Goal: Task Accomplishment & Management: Use online tool/utility

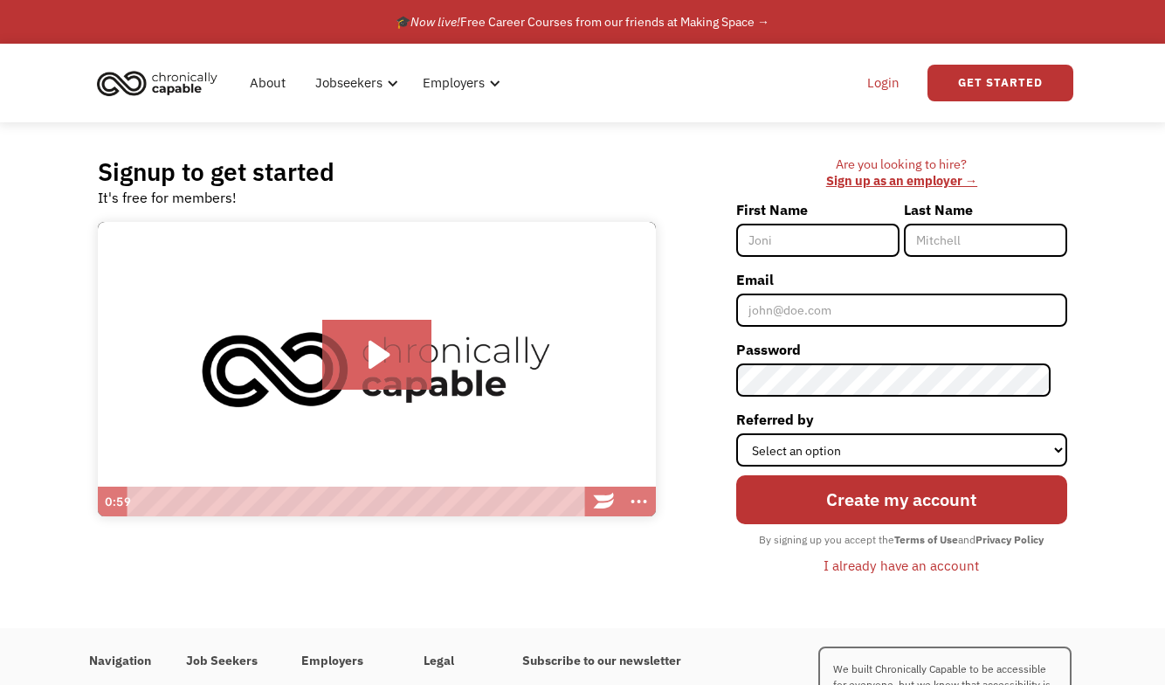
click at [889, 83] on link "Login" at bounding box center [883, 83] width 53 height 56
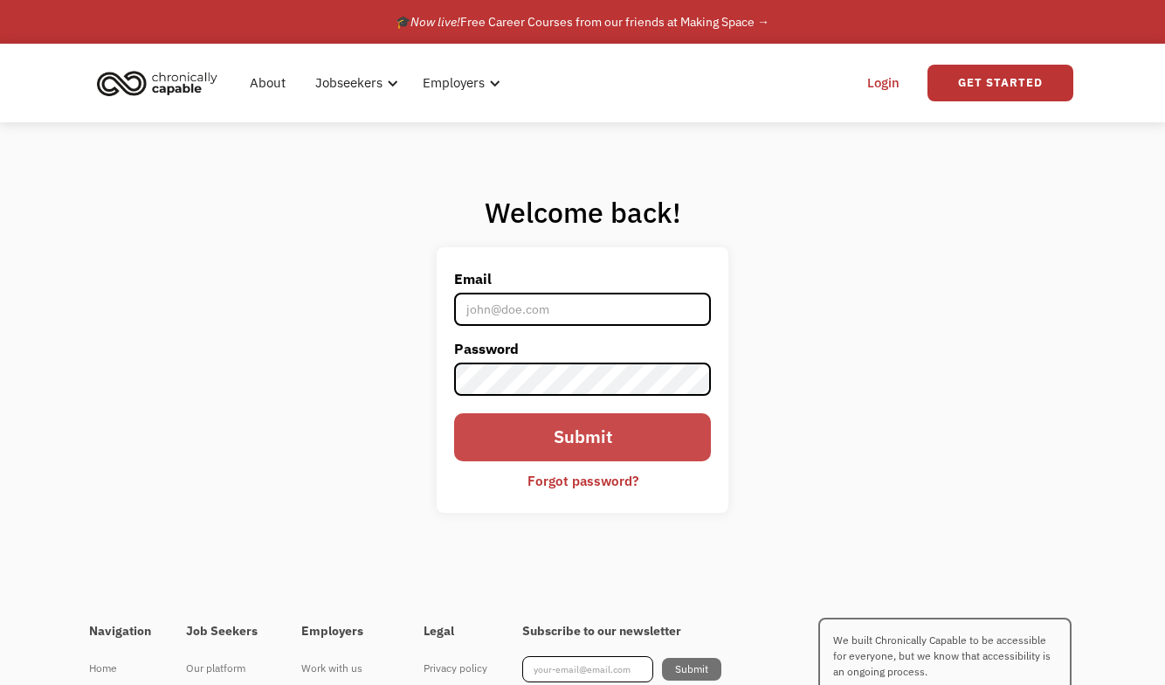
type input "[EMAIL_ADDRESS][DOMAIN_NAME]"
click at [585, 447] on input "Submit" at bounding box center [582, 437] width 257 height 48
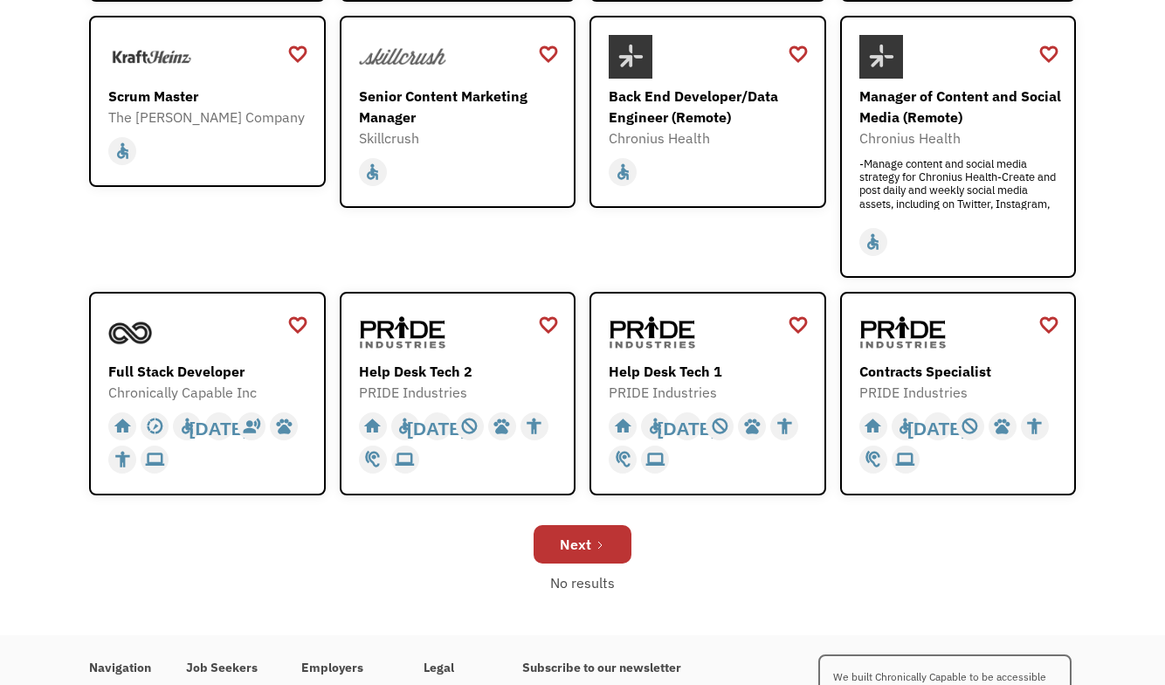
scroll to position [514, 0]
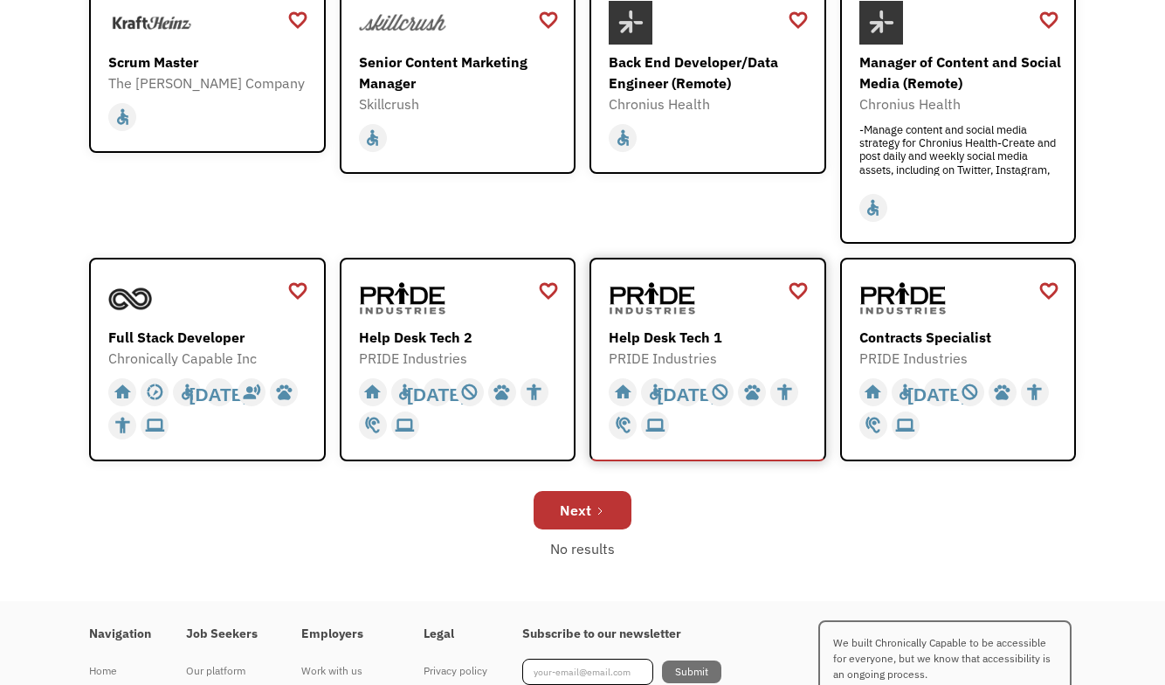
click at [684, 323] on div "Help Desk Tech 1 PRIDE Industries https://jobs.localjobnetwork.com/j/64773016" at bounding box center [710, 323] width 203 height 93
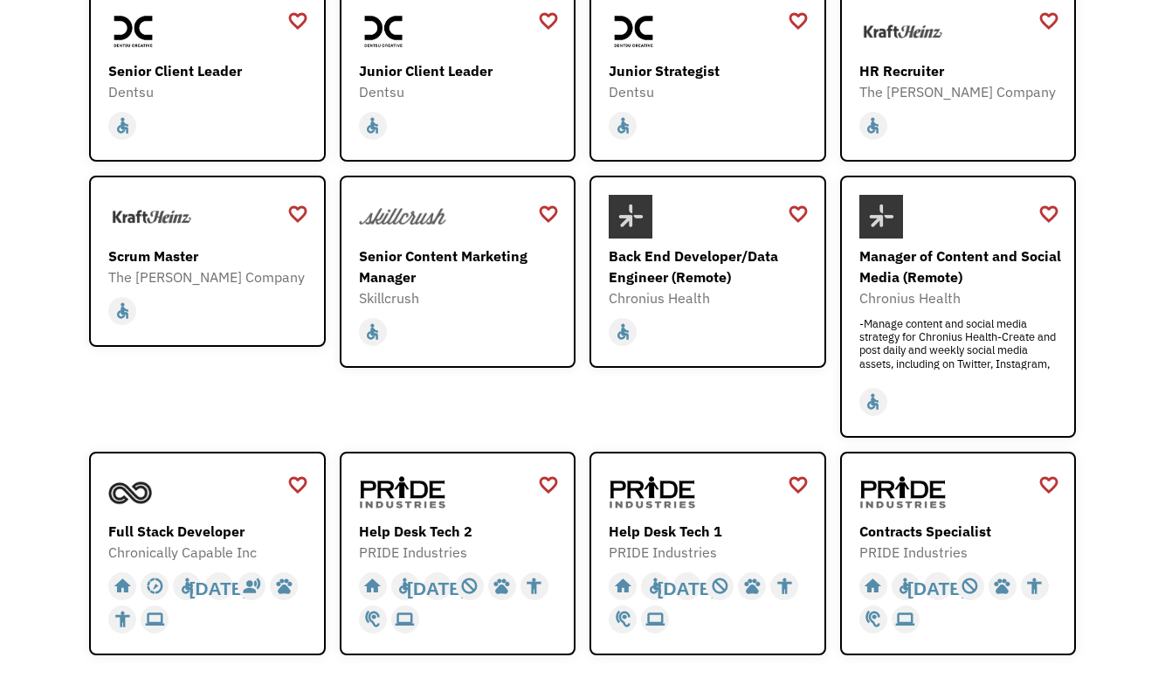
scroll to position [0, 0]
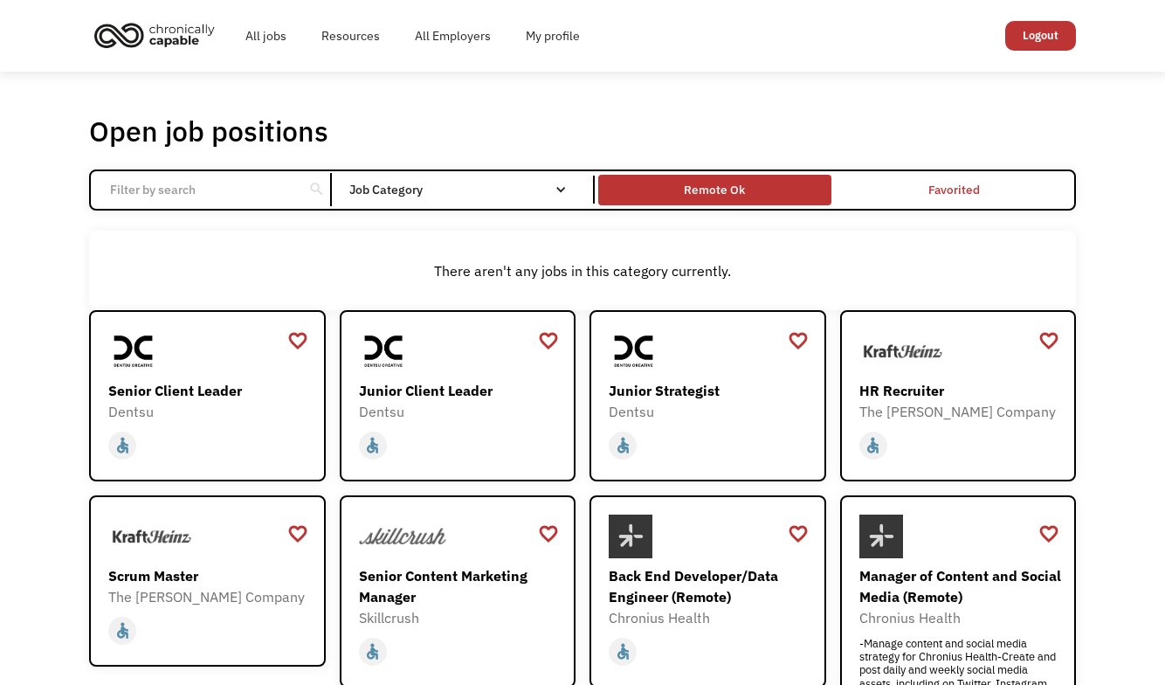
click at [741, 195] on div "Remote Ok" at bounding box center [714, 189] width 61 height 21
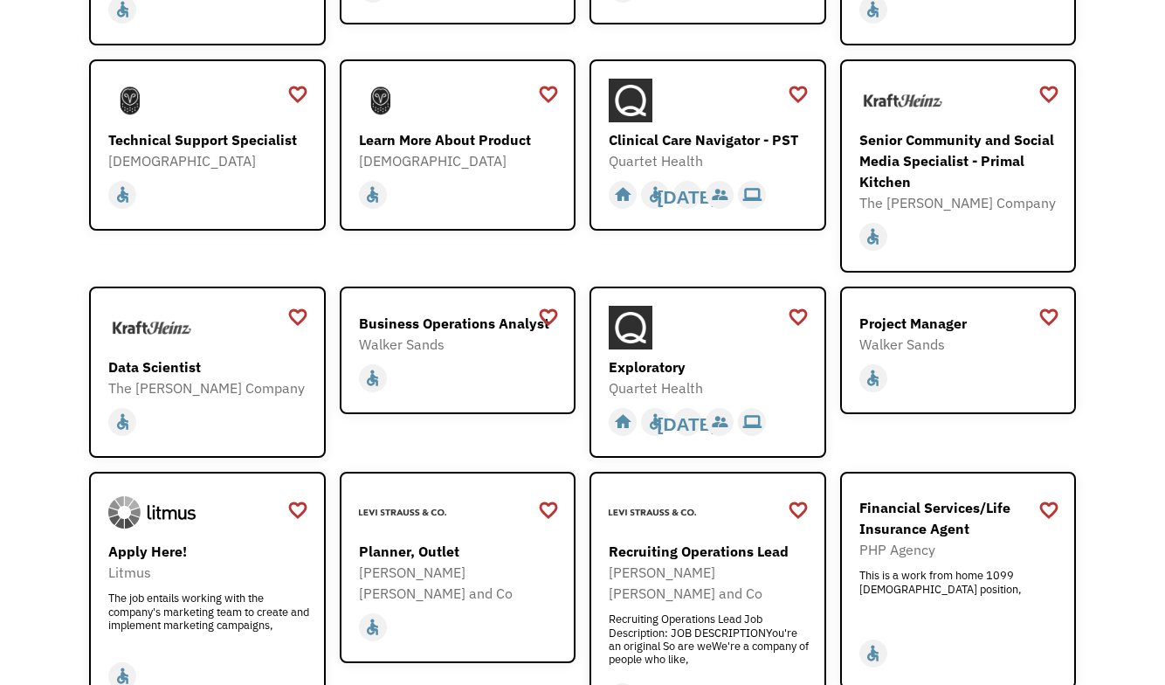
scroll to position [1688, 0]
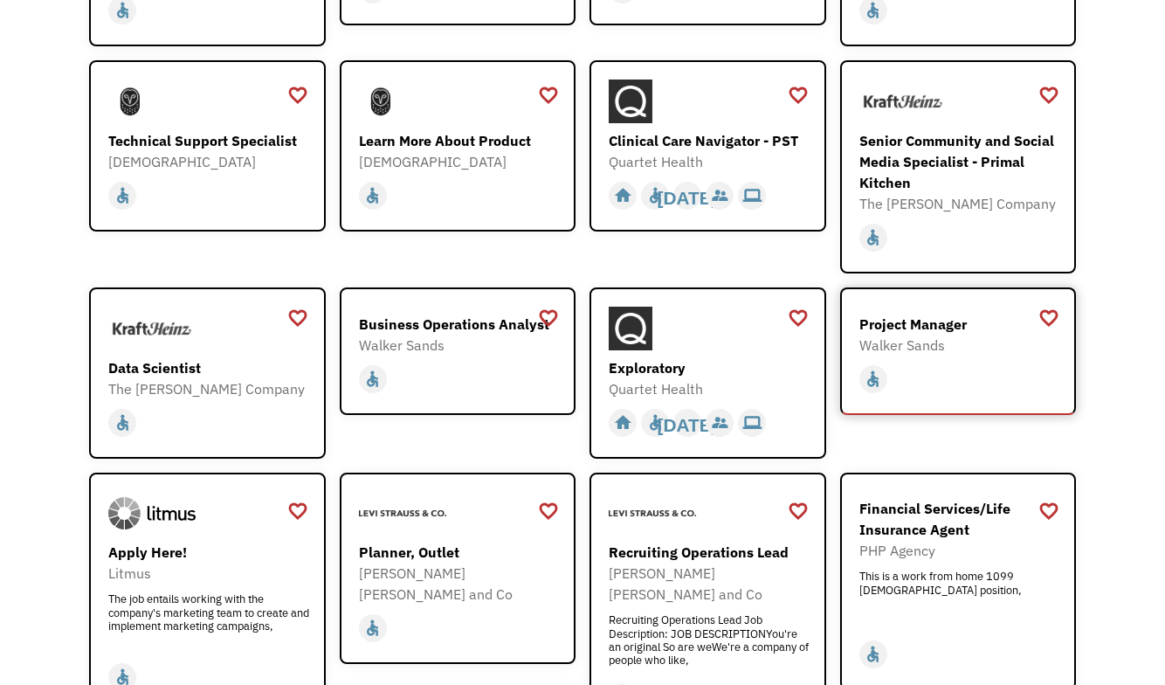
click at [934, 335] on div "Walker Sands" at bounding box center [961, 345] width 203 height 21
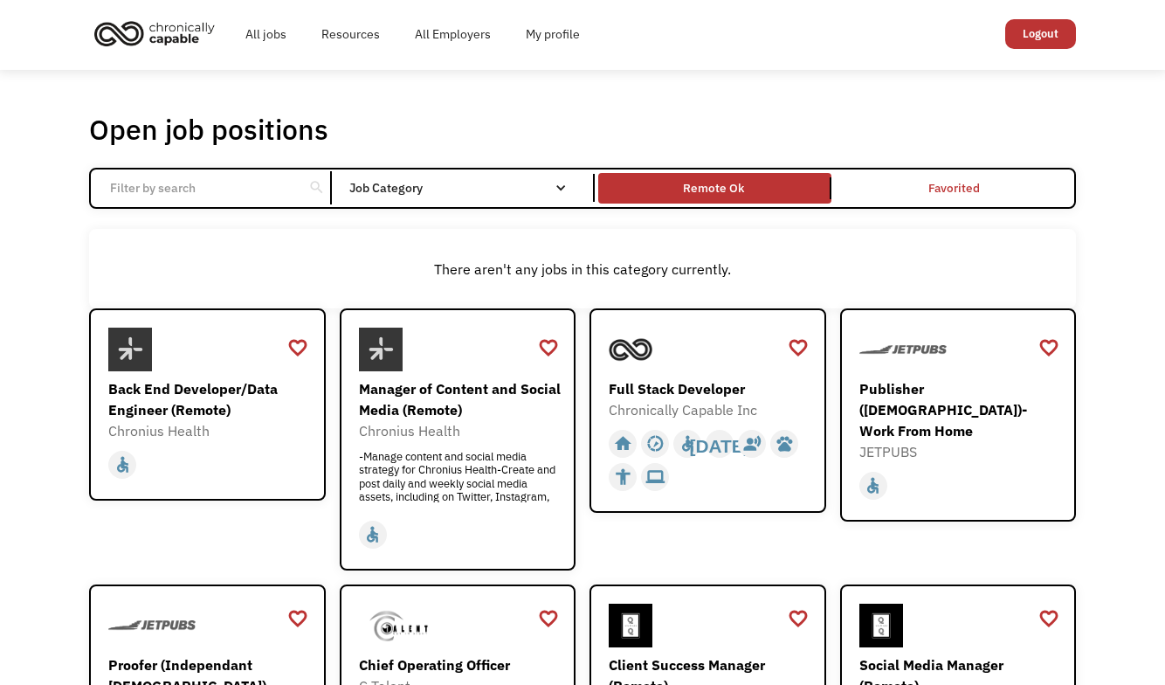
scroll to position [0, 0]
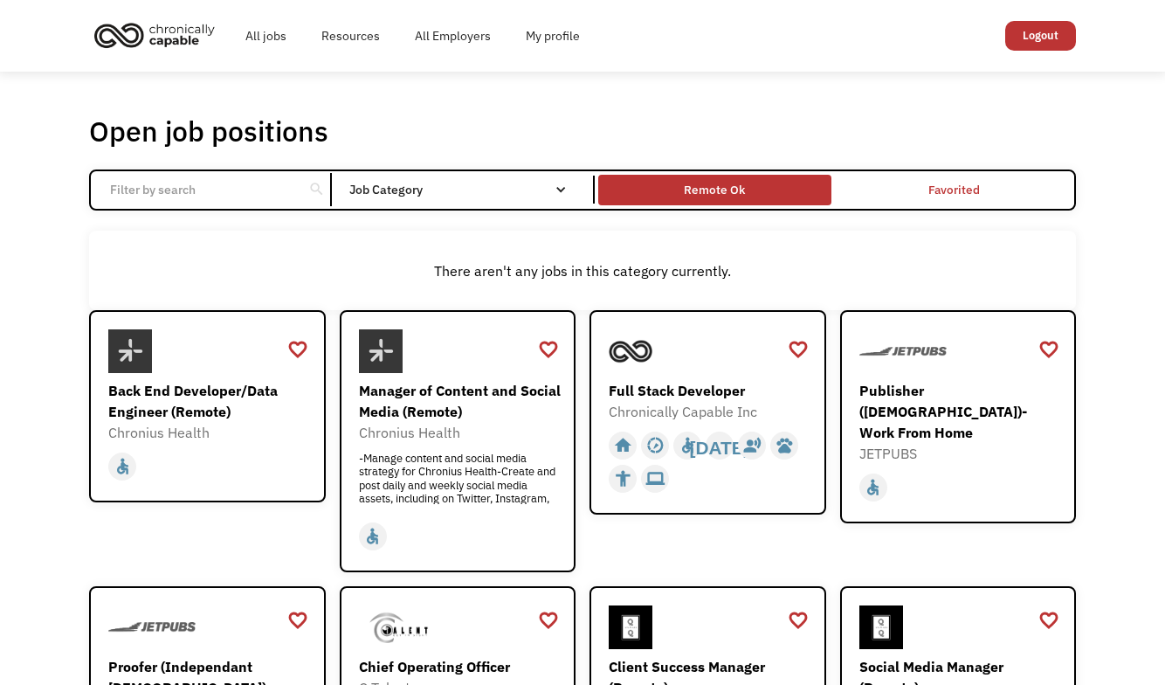
click at [637, 194] on div "Remote Ok" at bounding box center [714, 190] width 232 height 22
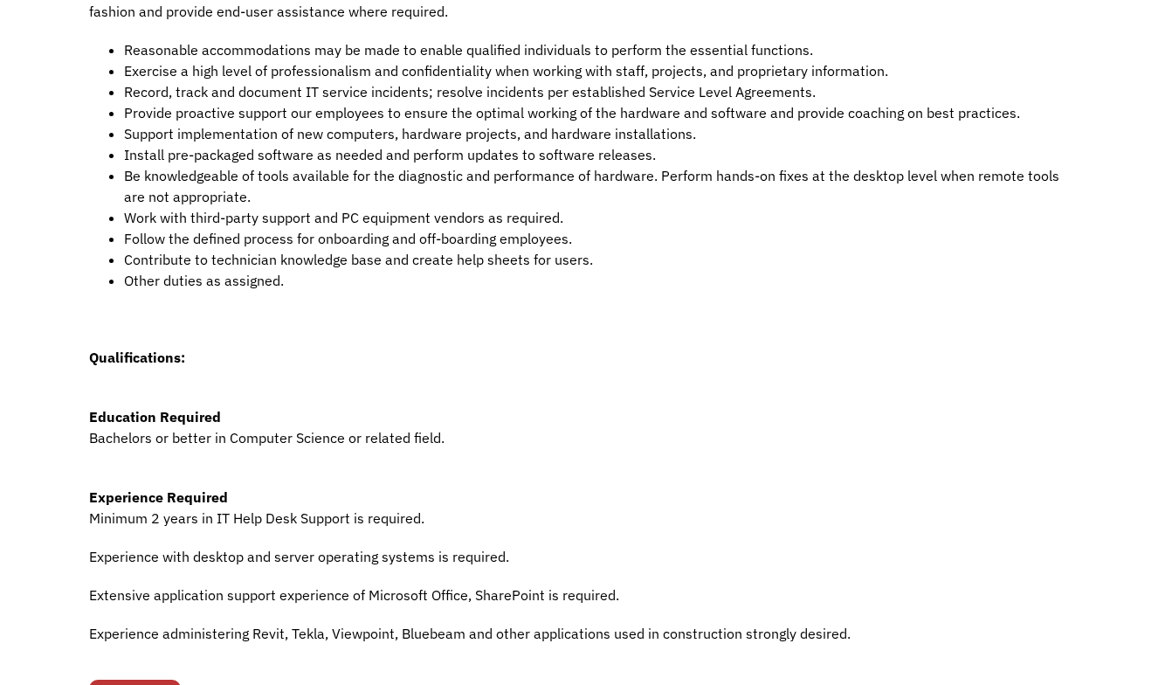
scroll to position [548, 0]
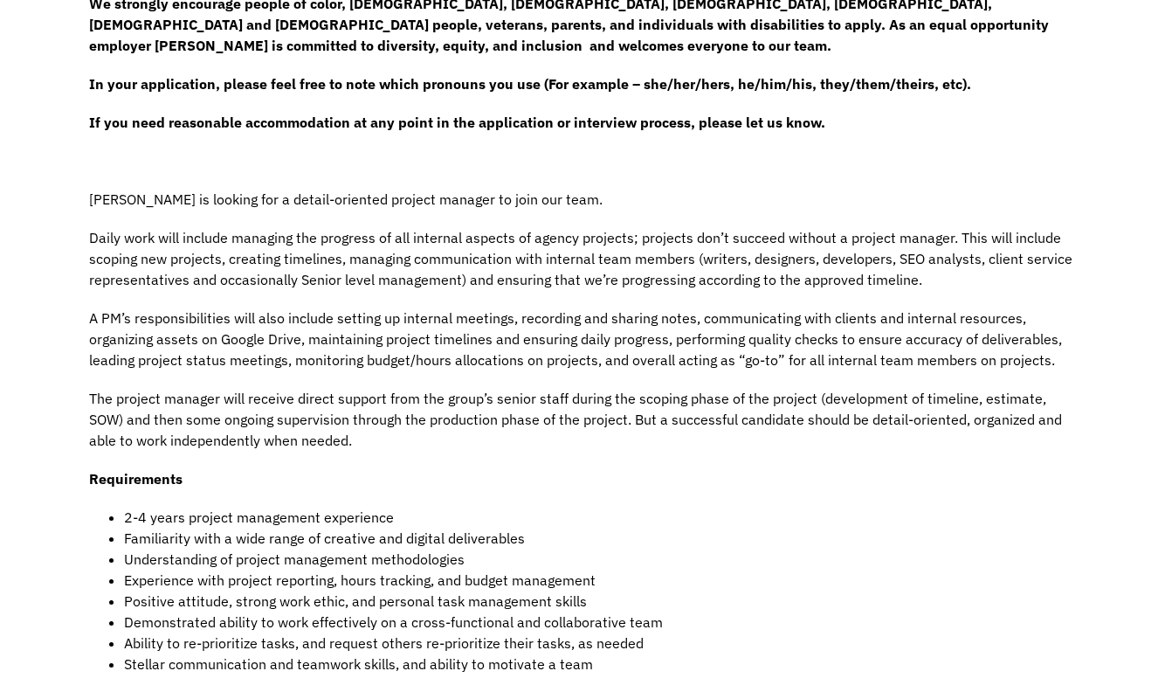
scroll to position [473, 0]
